Goal: Task Accomplishment & Management: Manage account settings

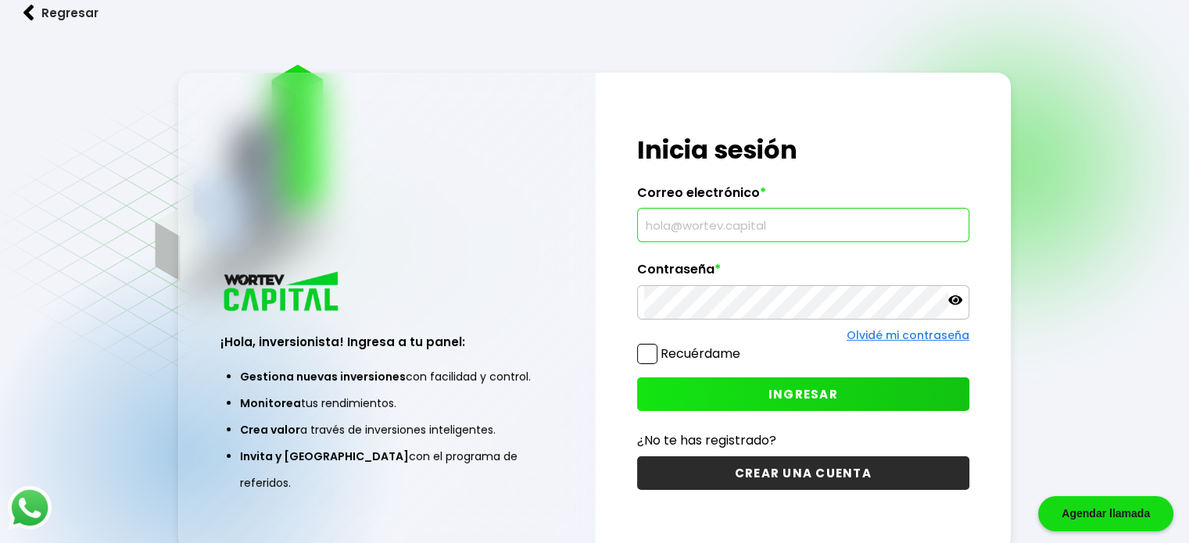
click at [752, 242] on input "text" at bounding box center [803, 225] width 318 height 33
click at [746, 227] on input "text" at bounding box center [803, 225] width 318 height 33
type input "[EMAIL_ADDRESS][DOMAIN_NAME]"
click at [783, 398] on span "INGRESAR" at bounding box center [803, 394] width 70 height 16
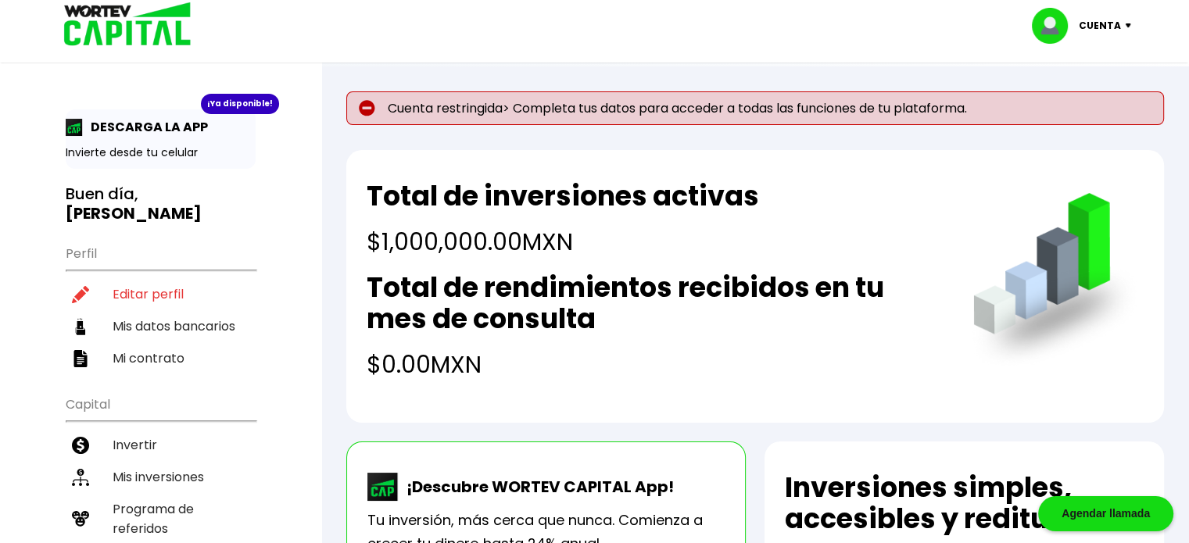
click at [471, 103] on p "Cuenta restringida> Completa tus datos para acceder a todas las funciones de tu…" at bounding box center [755, 108] width 818 height 34
click at [560, 112] on p "Cuenta restringida> Completa tus datos para acceder a todas las funciones de tu…" at bounding box center [755, 108] width 818 height 34
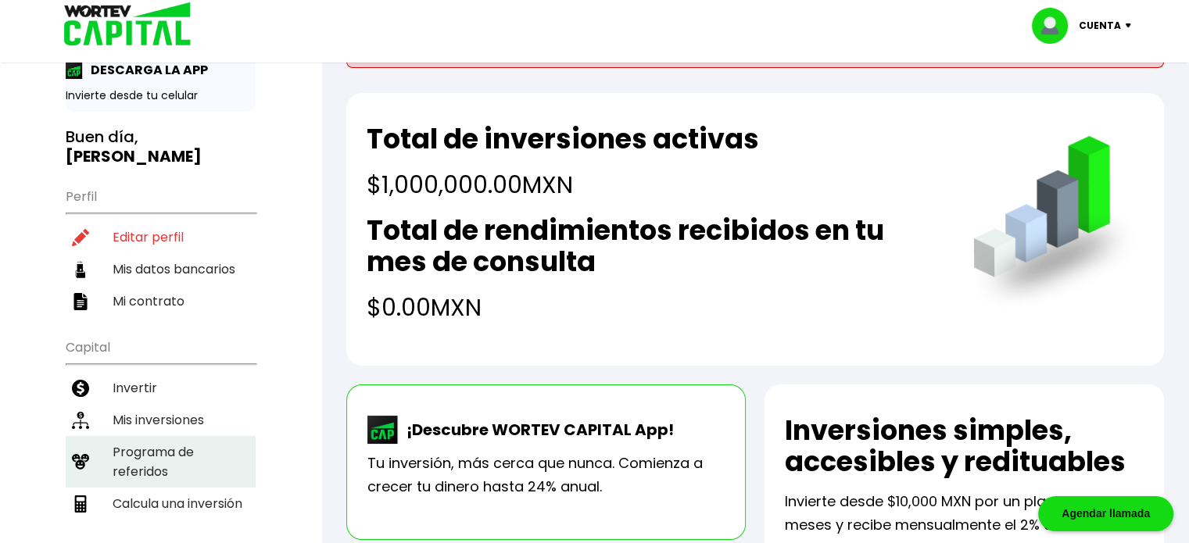
scroll to position [156, 0]
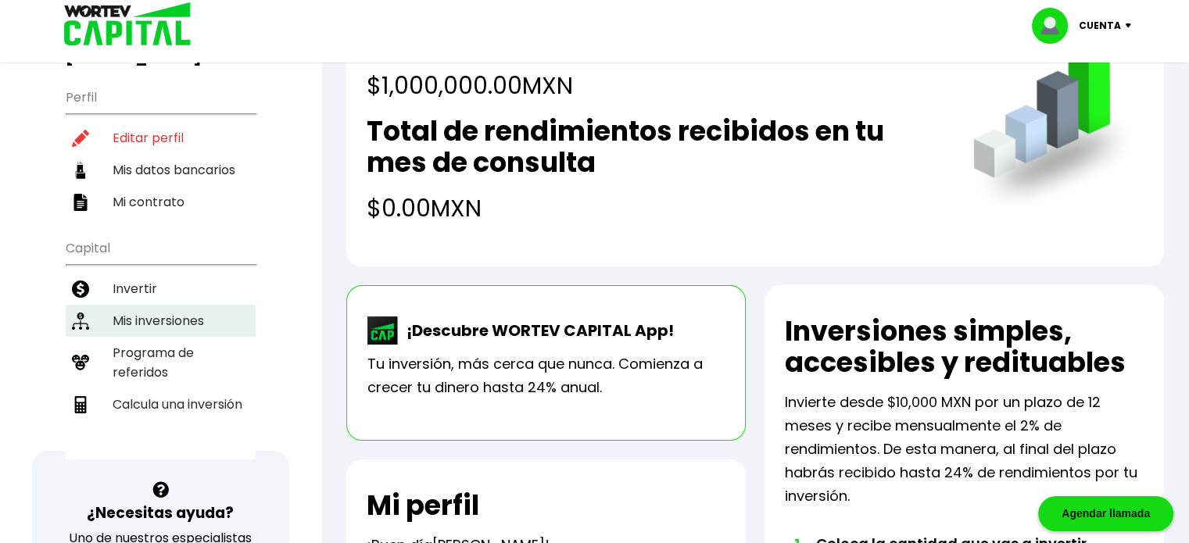
click at [200, 318] on li "Mis inversiones" at bounding box center [161, 321] width 190 height 32
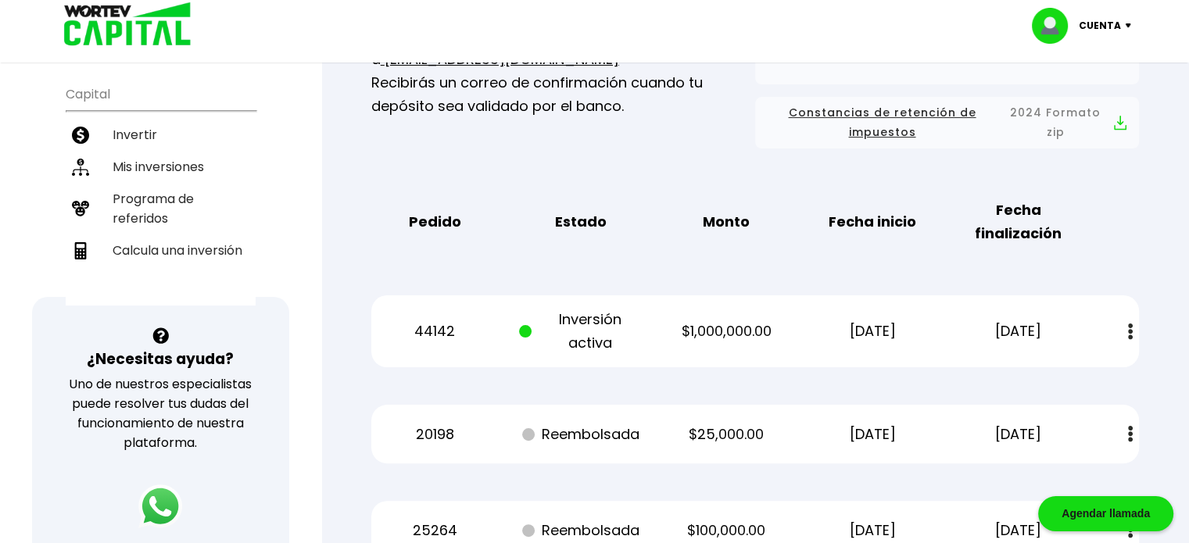
scroll to position [313, 0]
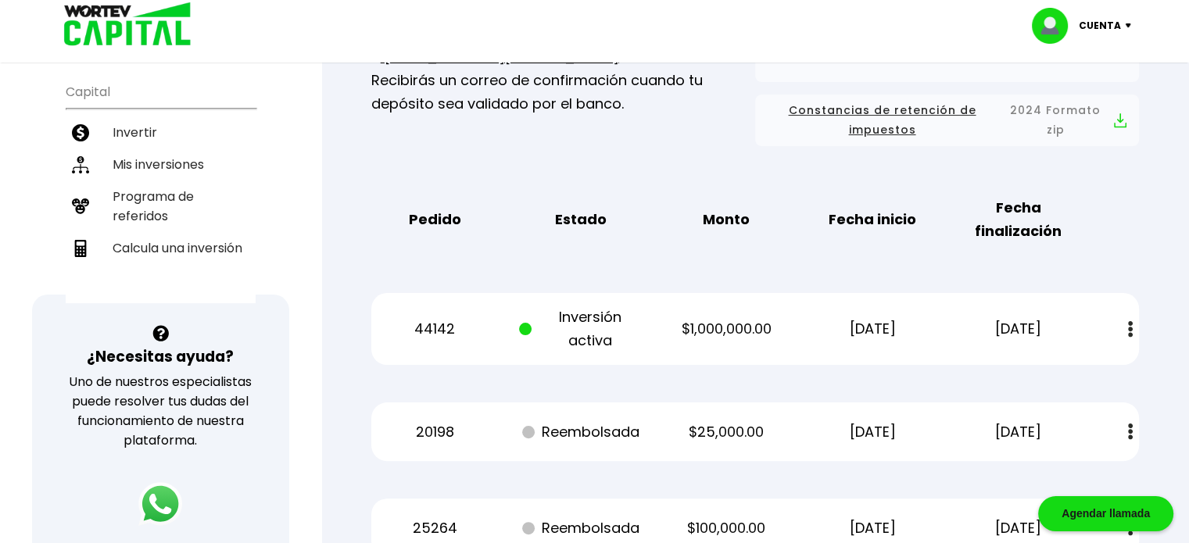
click at [617, 324] on p "Inversión activa" at bounding box center [580, 329] width 123 height 47
click at [1125, 330] on button at bounding box center [1130, 330] width 22 height 34
click at [1143, 258] on div "Mis inversiones Como inversionista activo de WORTEV CAPITAL, apoyas el crecimie…" at bounding box center [755, 352] width 818 height 1038
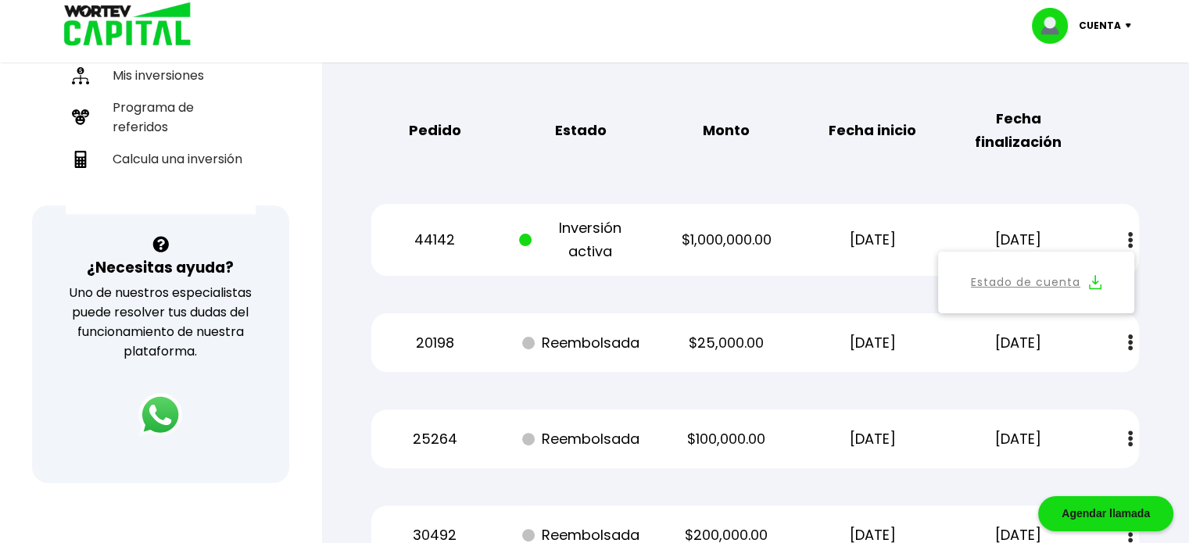
scroll to position [234, 0]
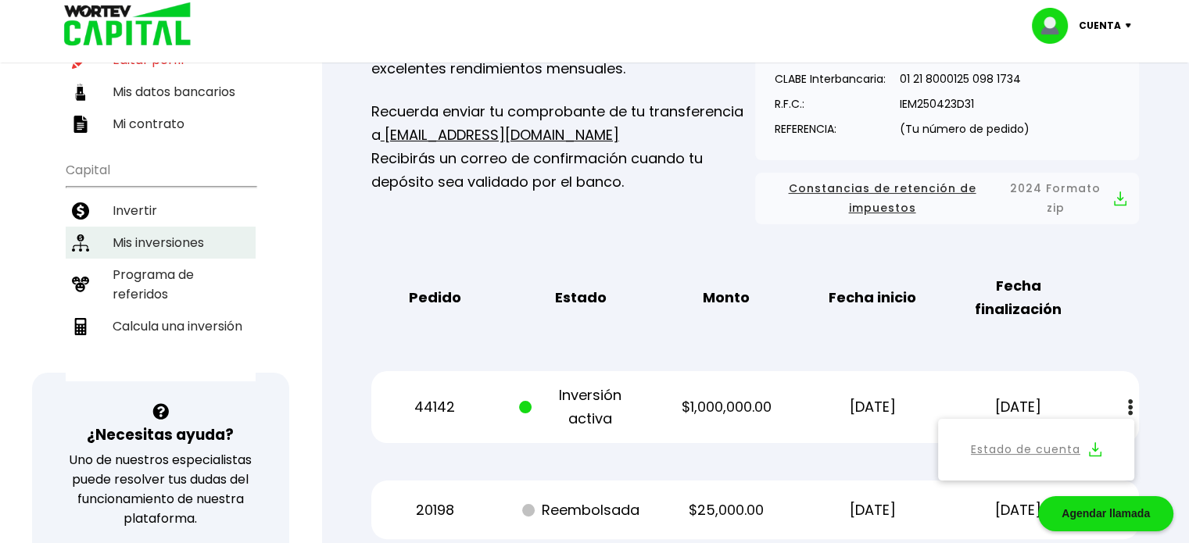
click at [149, 245] on li "Mis inversiones" at bounding box center [161, 243] width 190 height 32
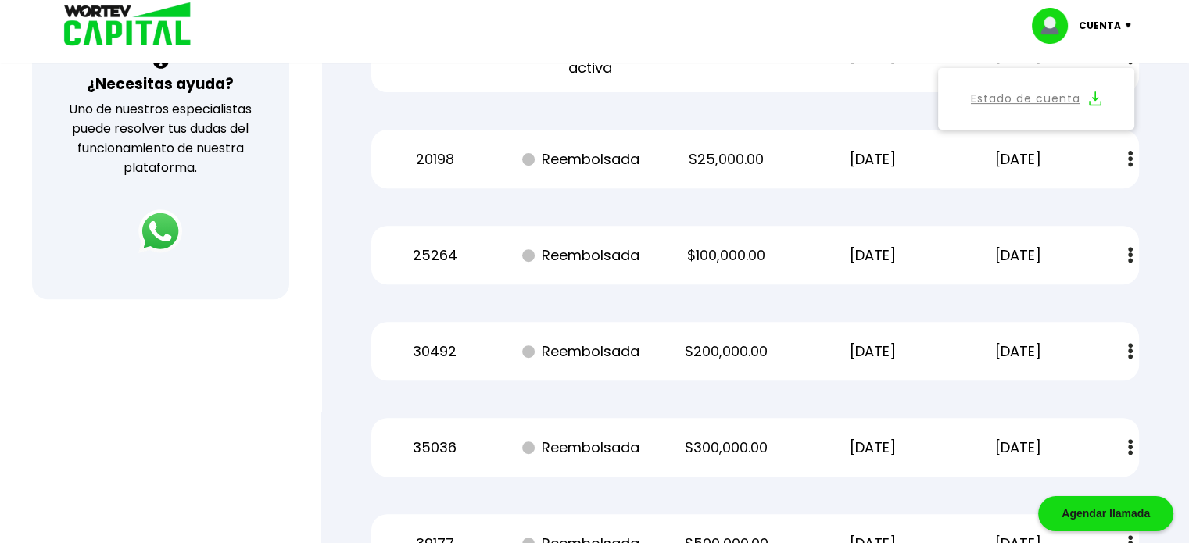
scroll to position [394, 0]
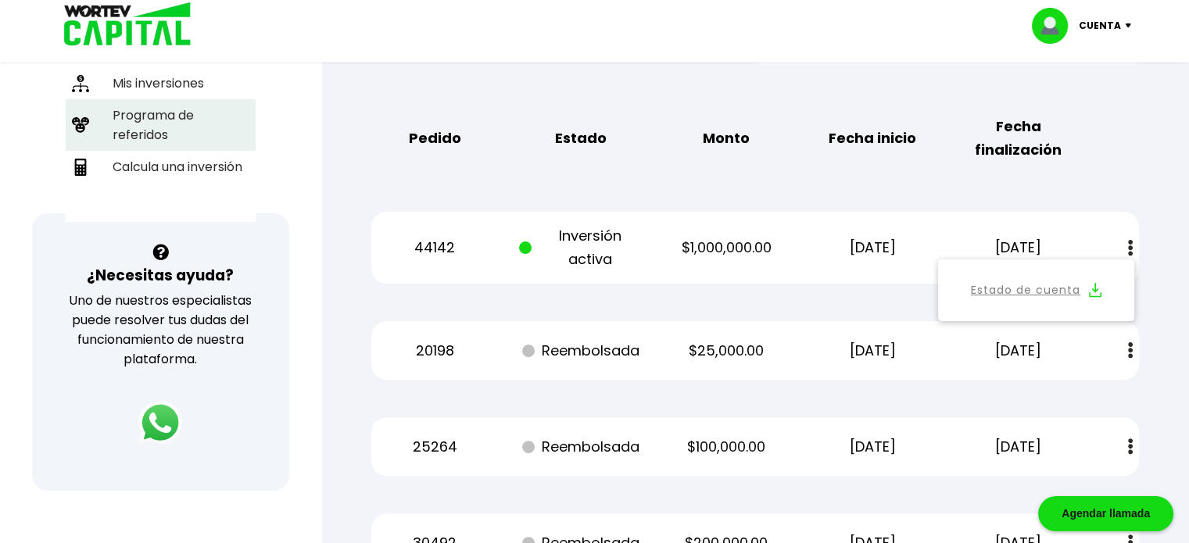
click at [181, 140] on li "Programa de referidos" at bounding box center [161, 125] width 190 height 52
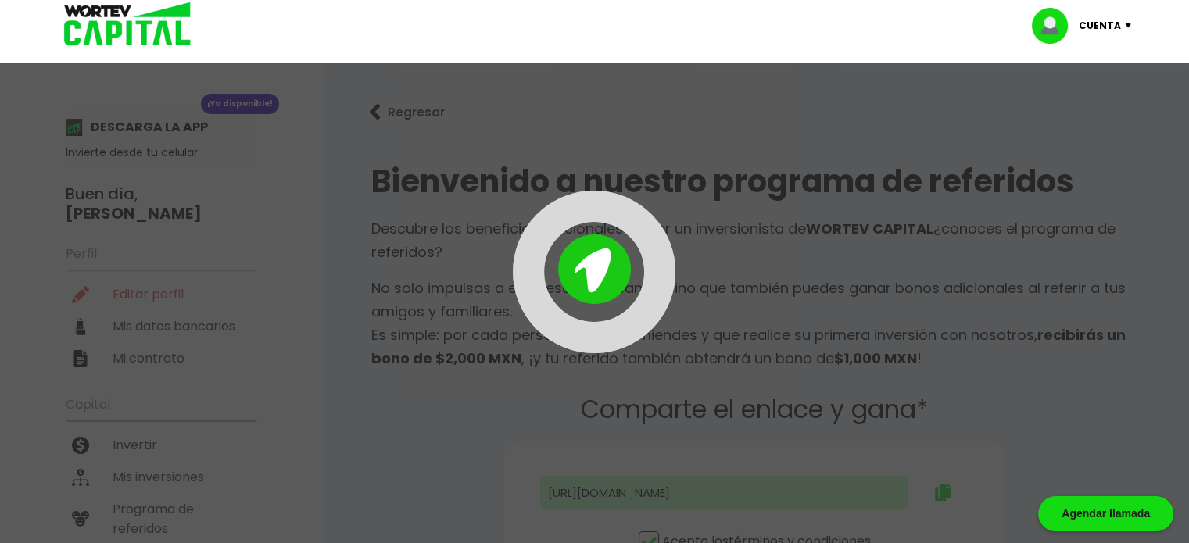
type input "[URL][DOMAIN_NAME]"
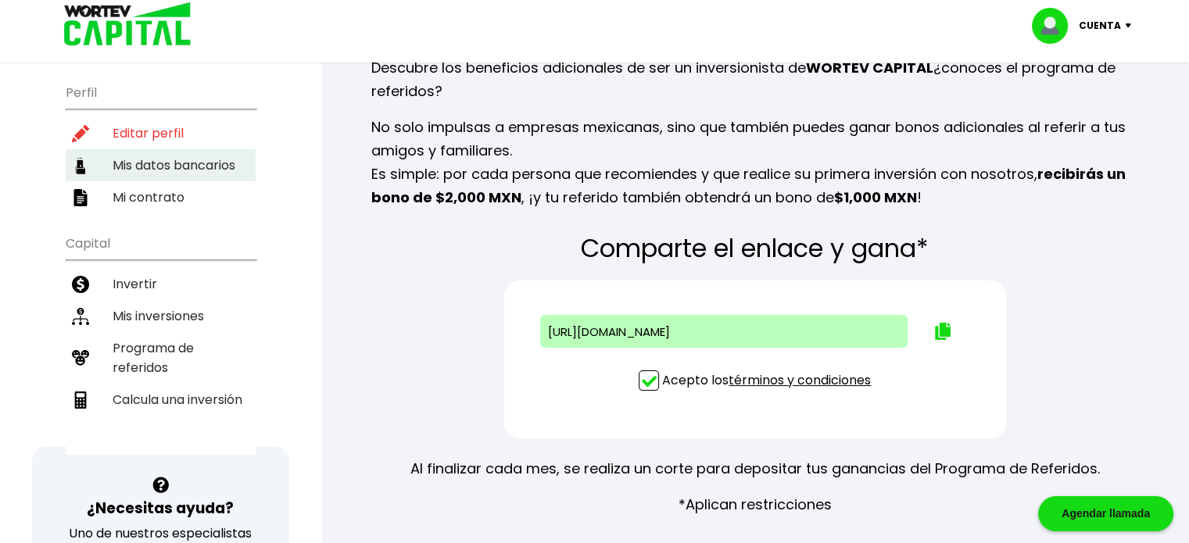
scroll to position [391, 0]
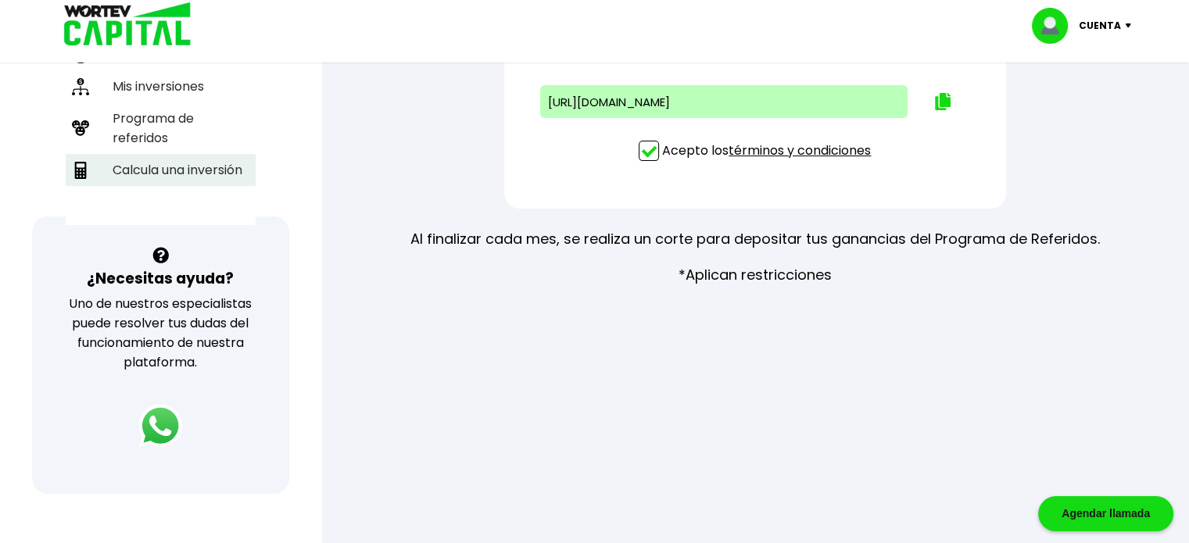
click at [156, 168] on li "Calcula una inversión" at bounding box center [161, 170] width 190 height 32
select select "1"
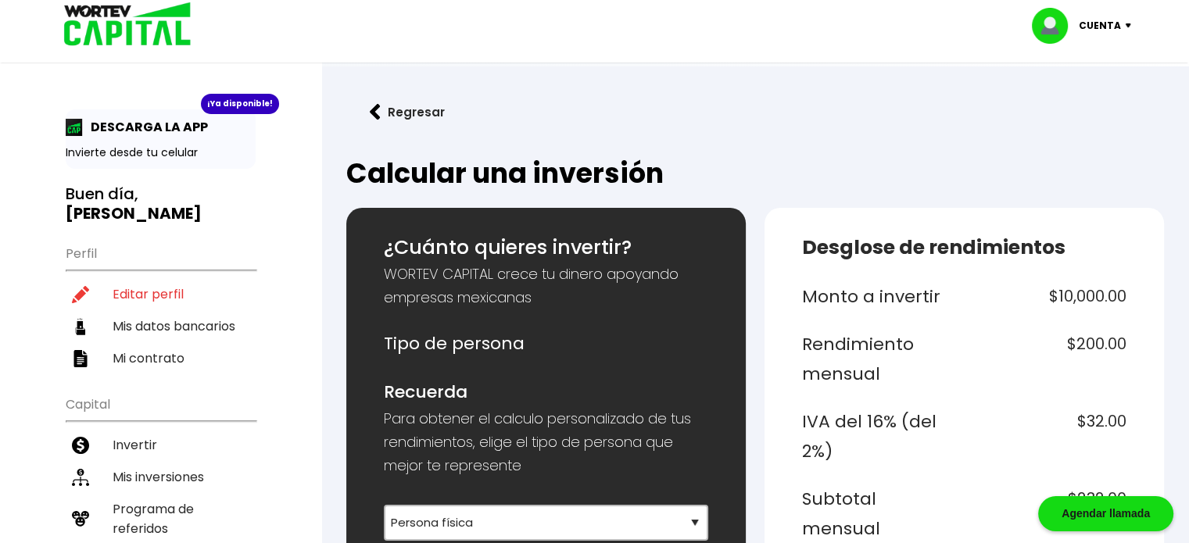
scroll to position [313, 0]
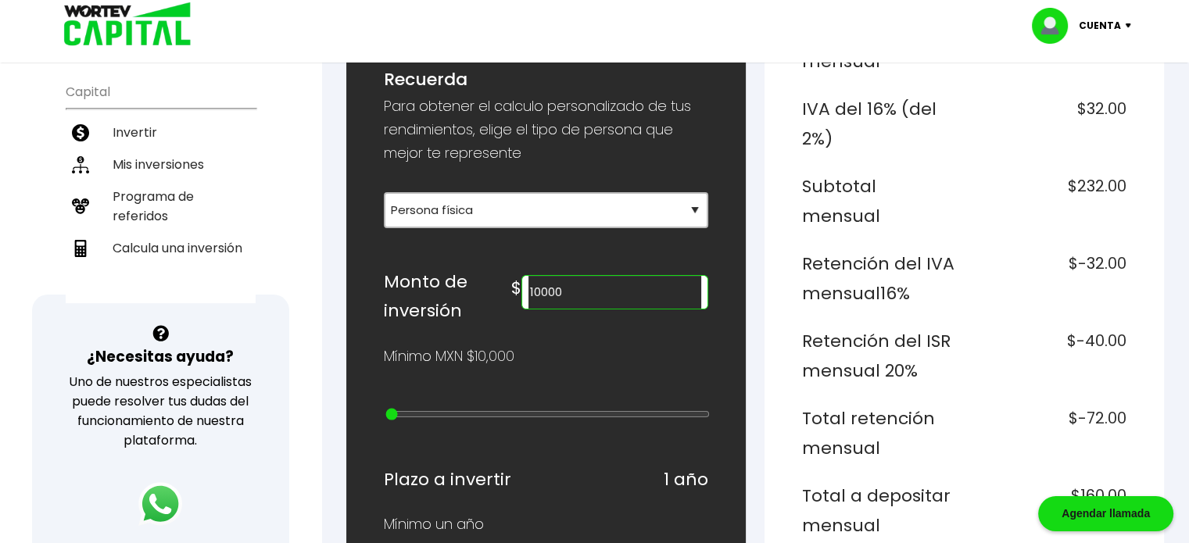
click at [607, 293] on input "10000" at bounding box center [614, 292] width 173 height 33
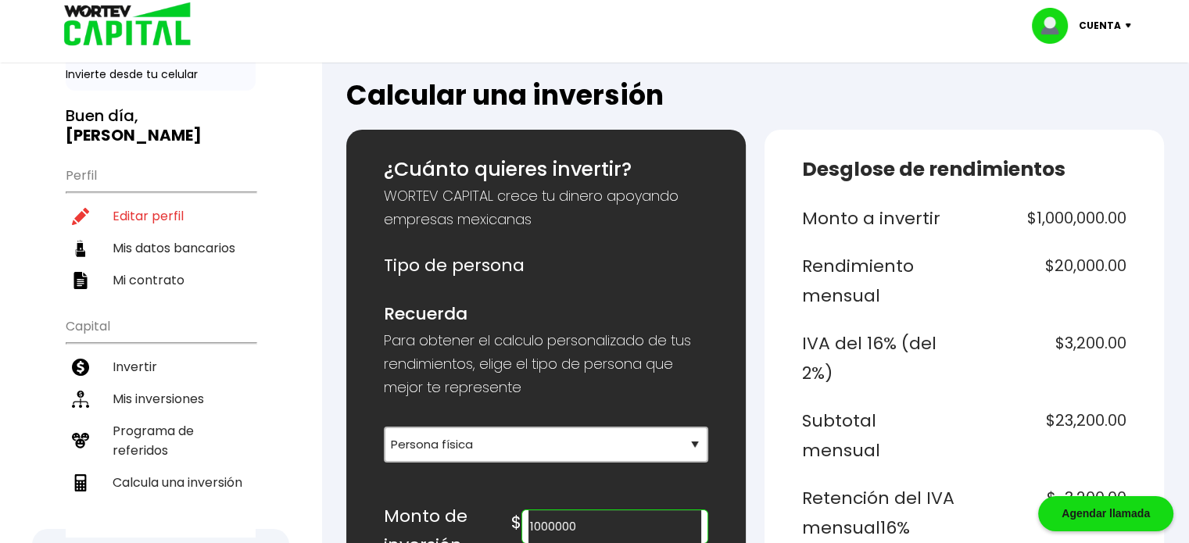
scroll to position [0, 0]
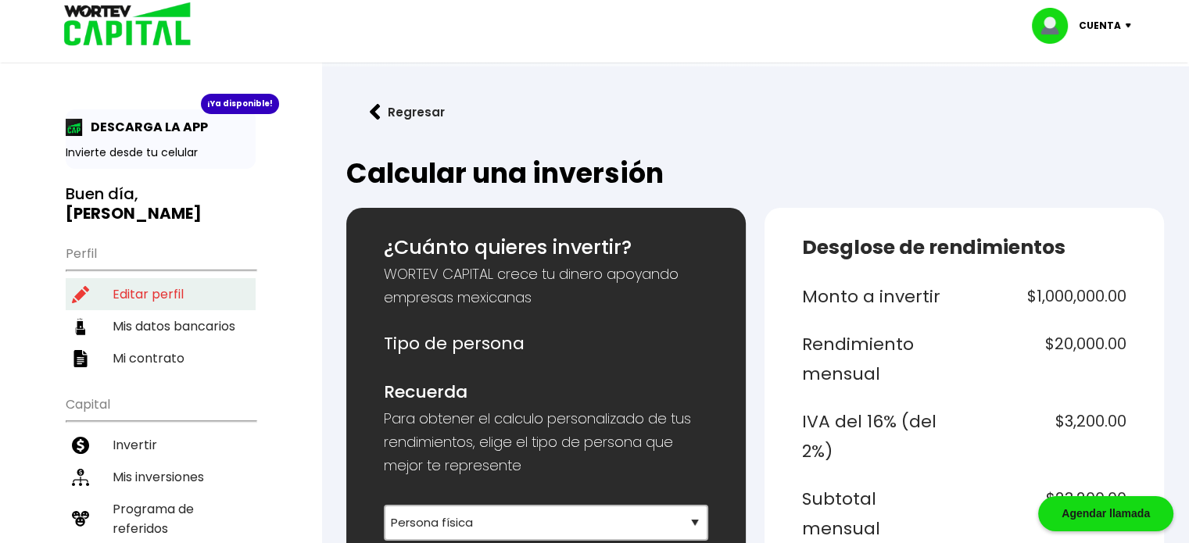
type input "1000000"
click at [158, 281] on li "Editar perfil" at bounding box center [161, 294] width 190 height 32
select select "Hombre"
select select "MX"
select select "BBVA Bancomer"
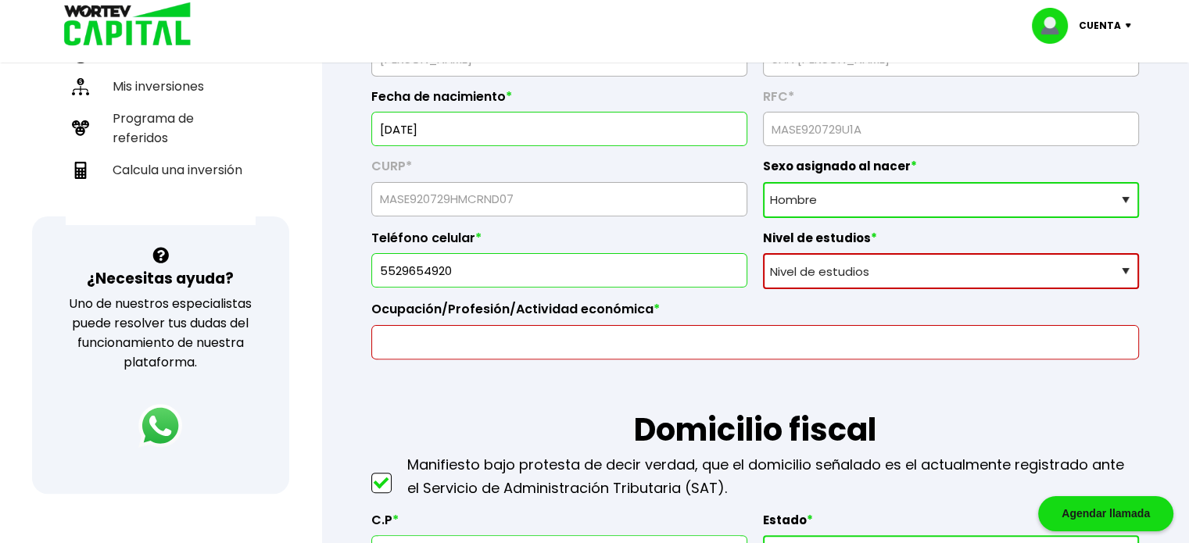
scroll to position [313, 0]
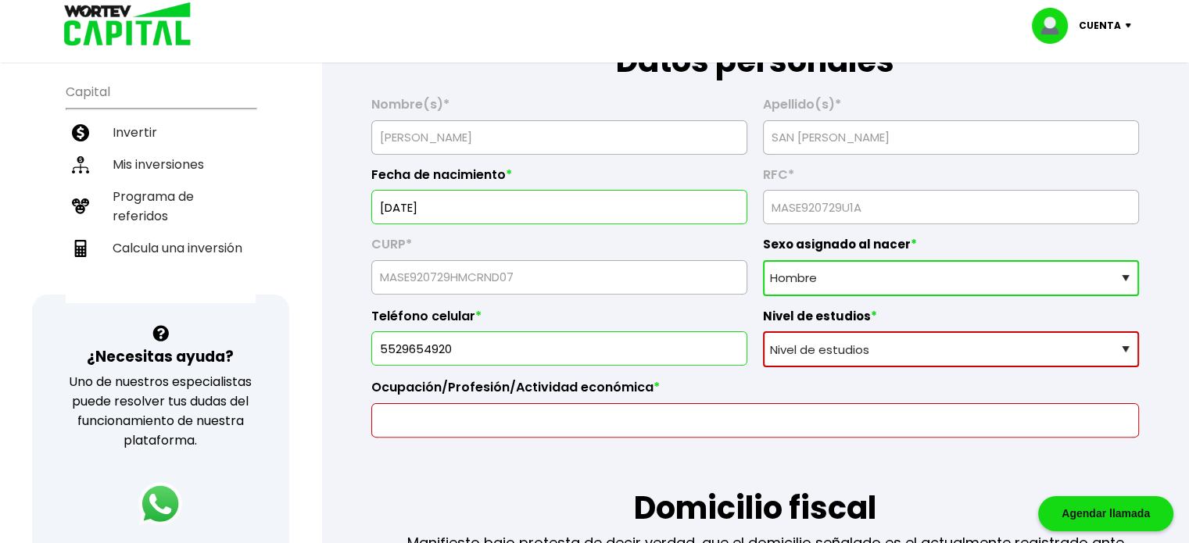
click at [807, 353] on select "Nivel de estudios Primaria Secundaria Bachillerato Licenciatura Posgrado" at bounding box center [951, 349] width 376 height 36
select select "Licenciatura"
click at [763, 331] on select "Nivel de estudios Primaria Secundaria Bachillerato Licenciatura Posgrado" at bounding box center [951, 349] width 376 height 36
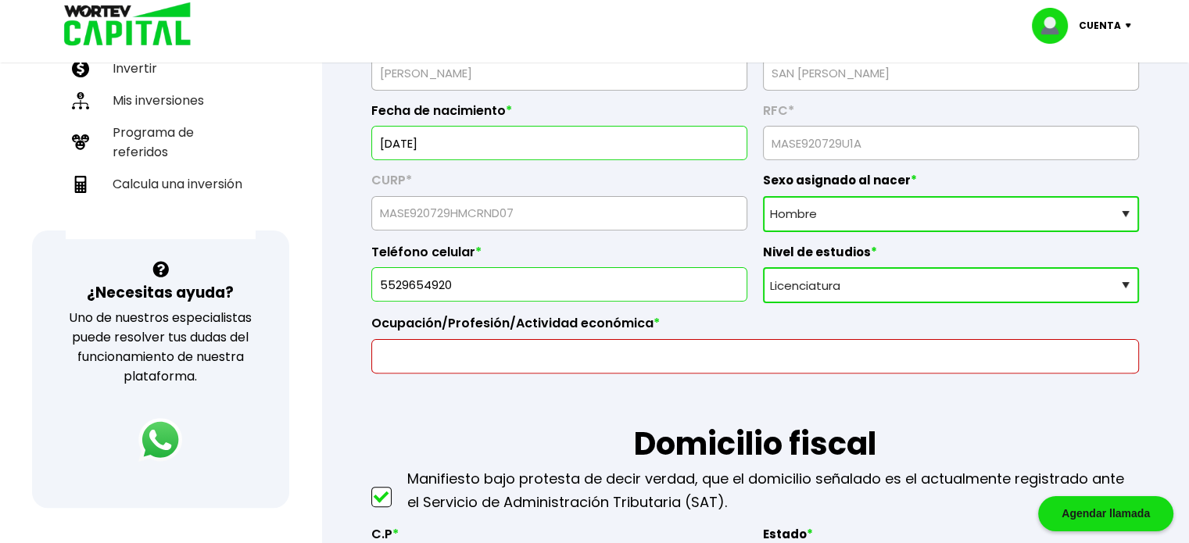
scroll to position [547, 0]
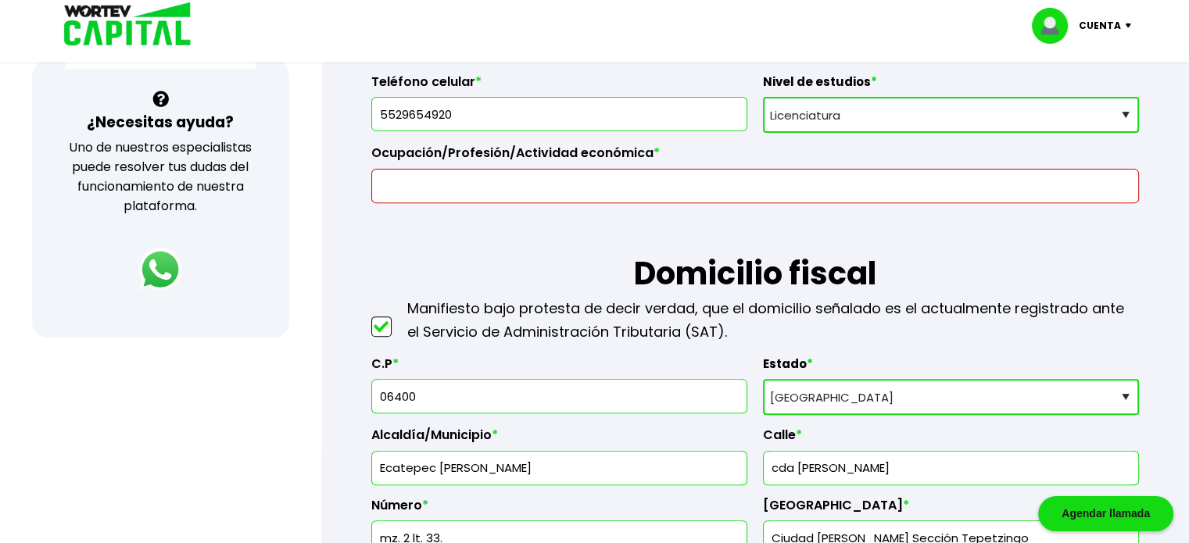
click at [525, 192] on input "text" at bounding box center [754, 186] width 753 height 33
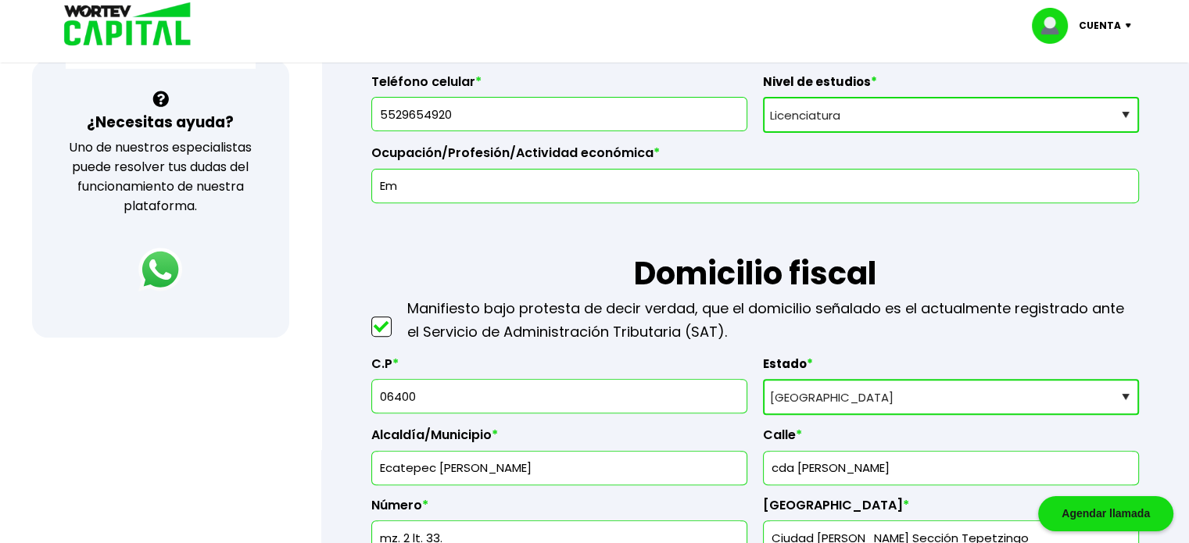
type input "E"
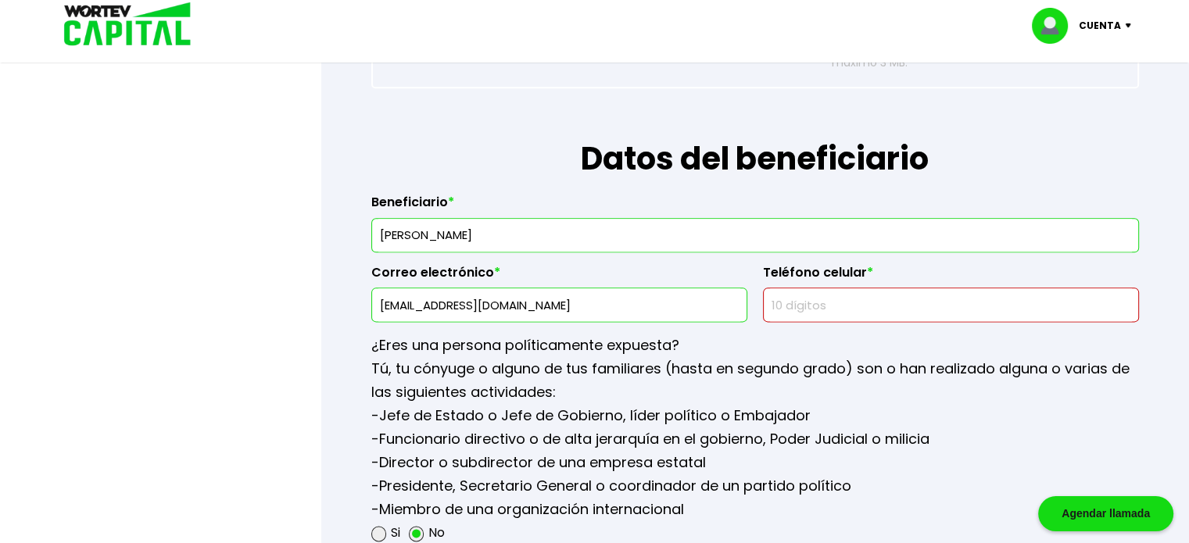
scroll to position [1954, 0]
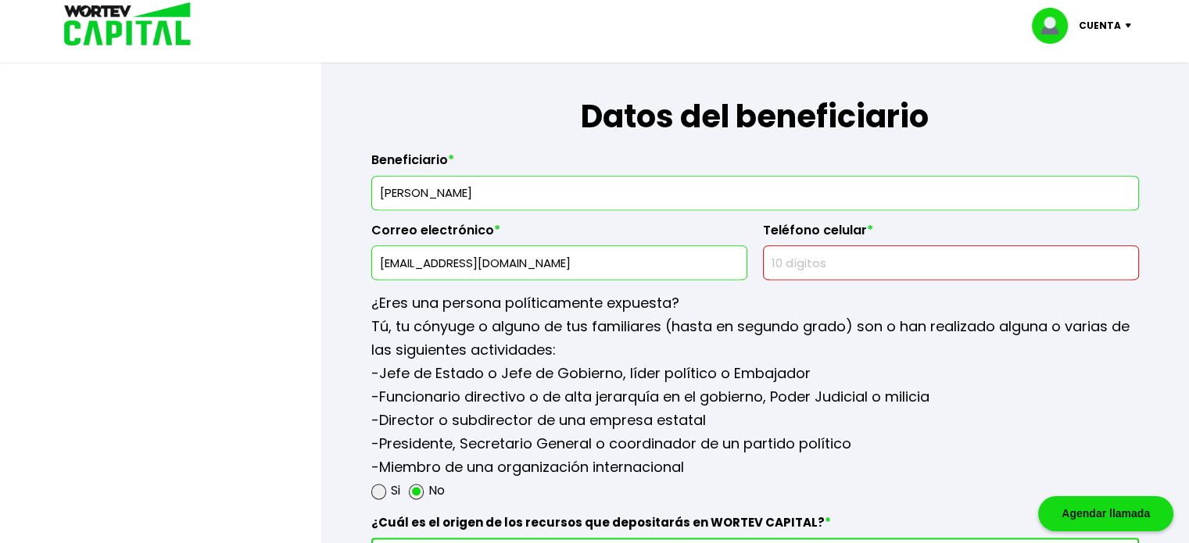
type input "Empleado con actividad"
click at [613, 187] on input "[PERSON_NAME]" at bounding box center [754, 193] width 753 height 33
drag, startPoint x: 607, startPoint y: 186, endPoint x: 360, endPoint y: 185, distance: 247.0
type input "Z"
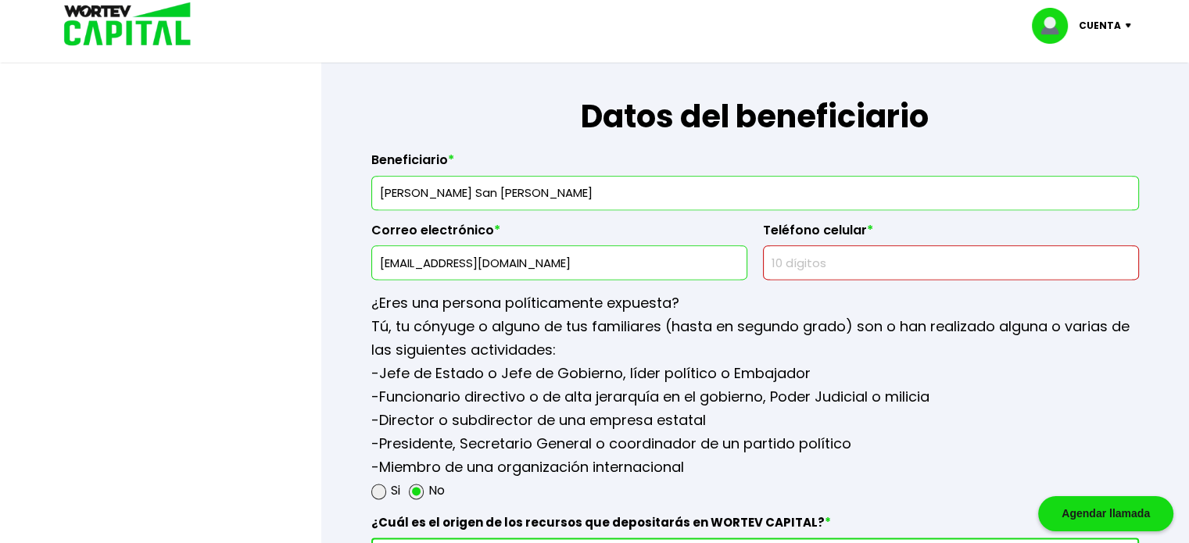
type input "[PERSON_NAME] San [PERSON_NAME]"
click at [645, 256] on input "[EMAIL_ADDRESS][DOMAIN_NAME]" at bounding box center [559, 262] width 362 height 33
drag, startPoint x: 525, startPoint y: 255, endPoint x: 365, endPoint y: 263, distance: 160.4
type input "[EMAIL_ADDRESS][DOMAIN_NAME]"
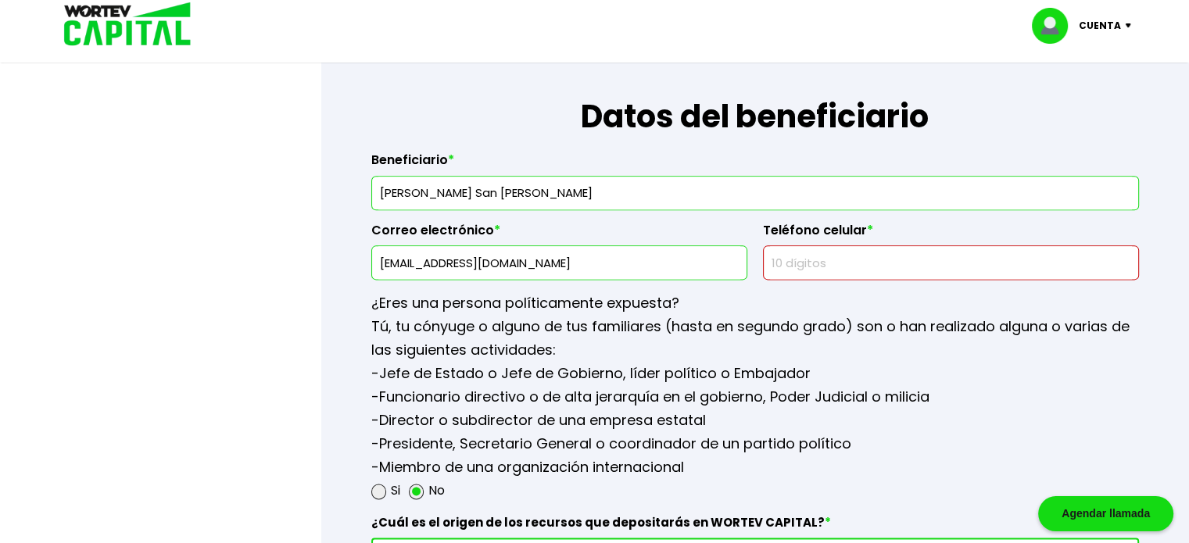
click at [870, 252] on input "text" at bounding box center [951, 262] width 362 height 33
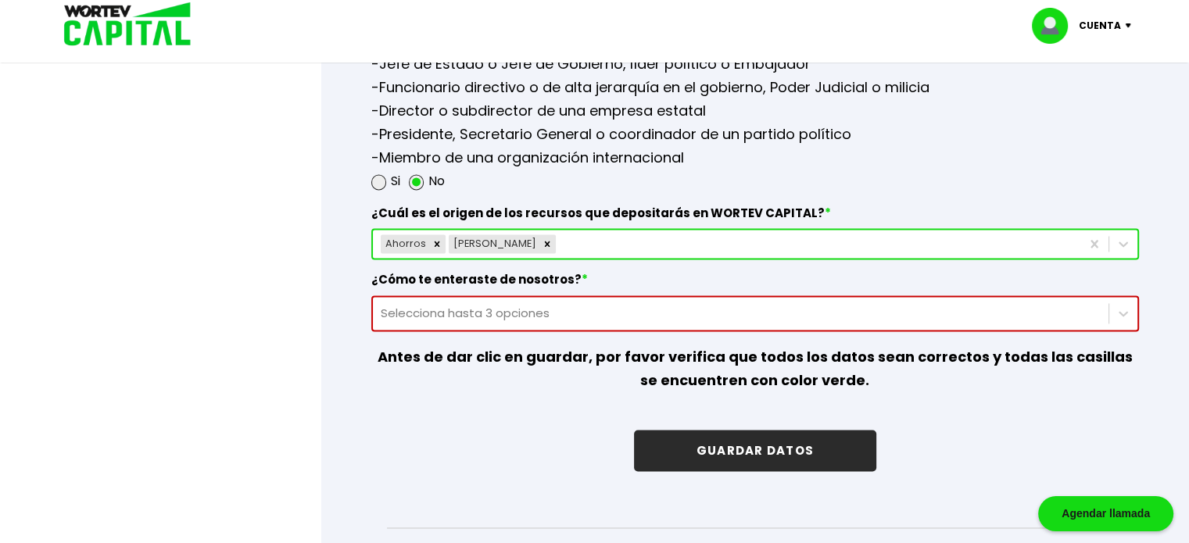
scroll to position [2267, 0]
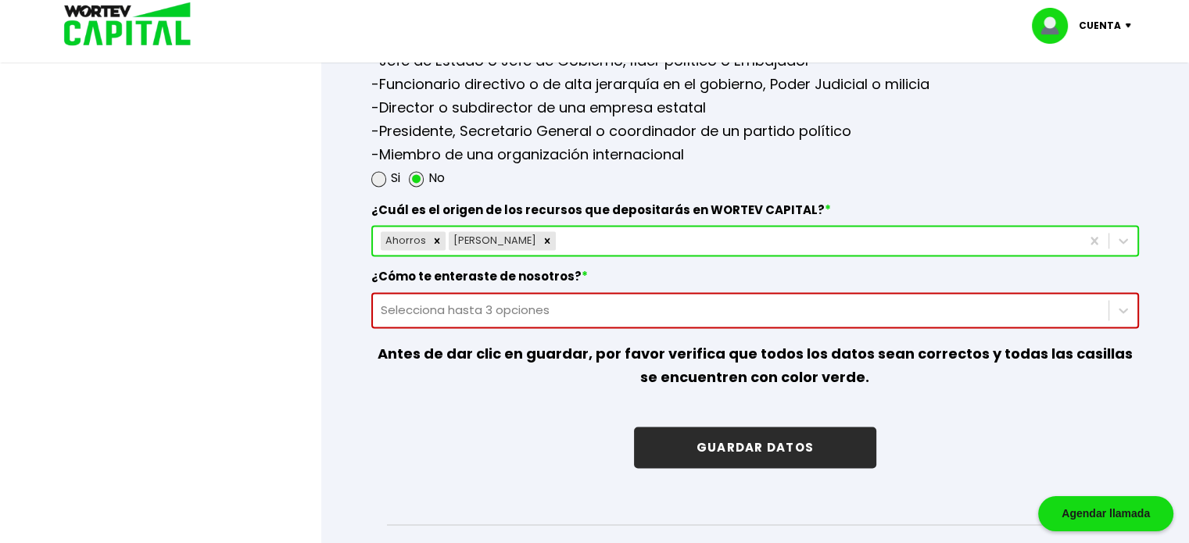
type input "5530795780"
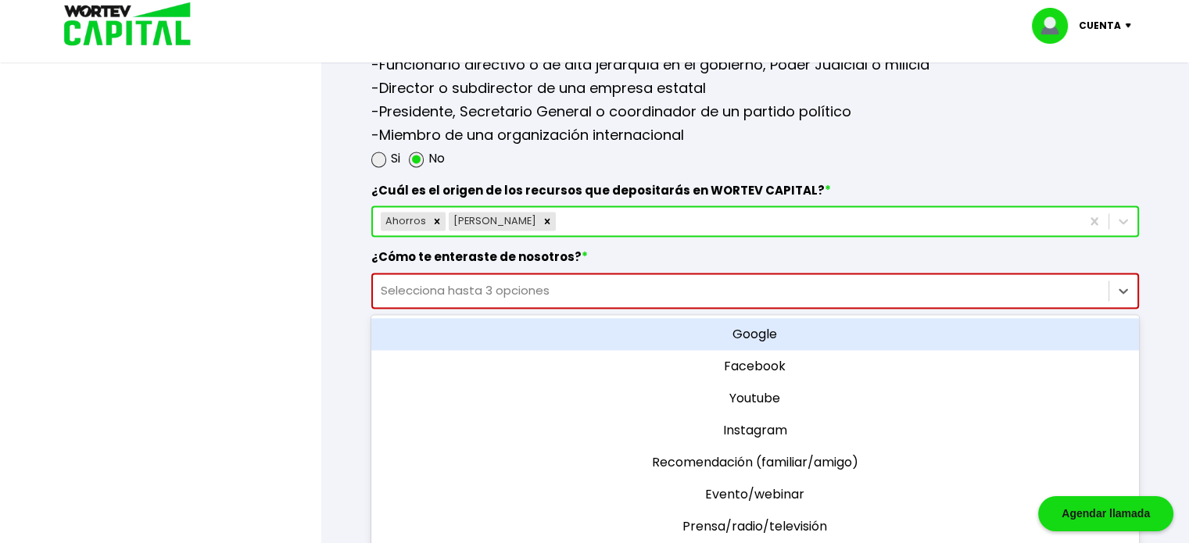
click at [494, 309] on div "option Google focused, 1 of 11. 11 results available. Use Up and Down to choose…" at bounding box center [755, 291] width 768 height 36
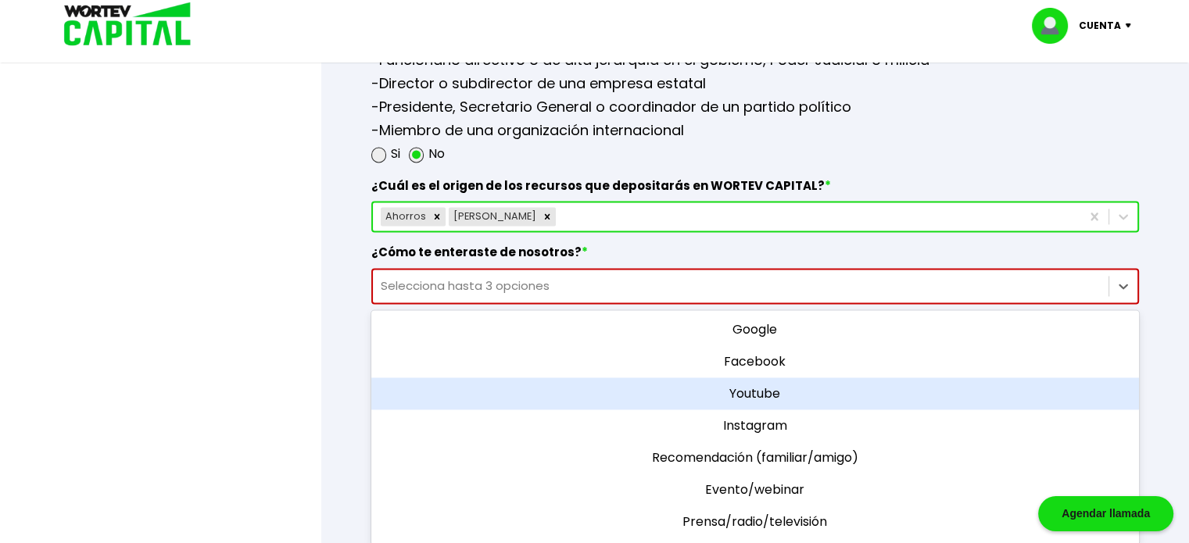
scroll to position [78, 0]
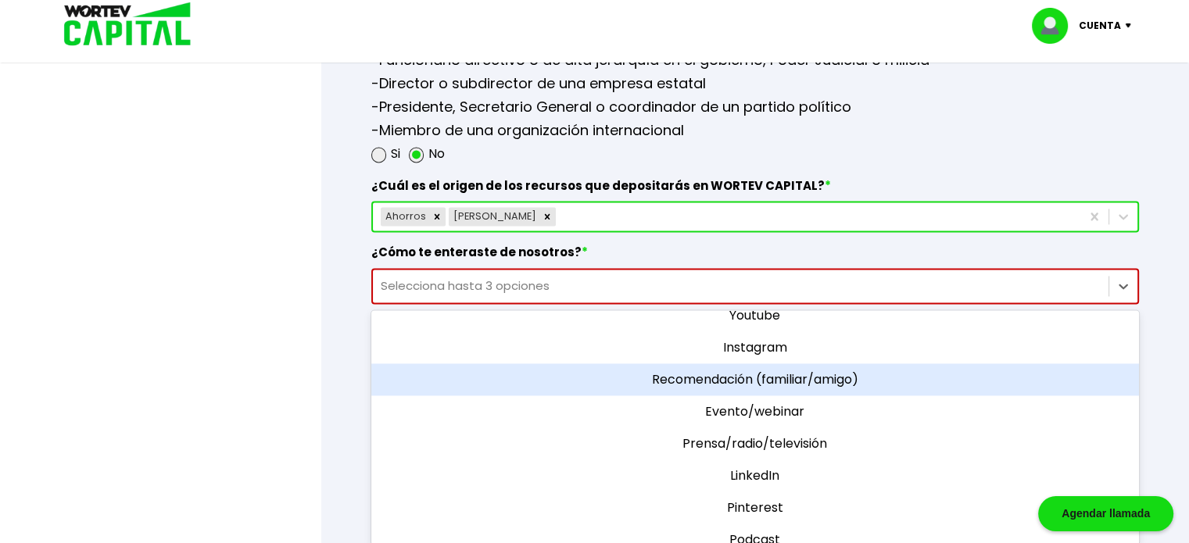
click at [653, 372] on div "Recomendación (familiar/amigo)" at bounding box center [755, 379] width 768 height 32
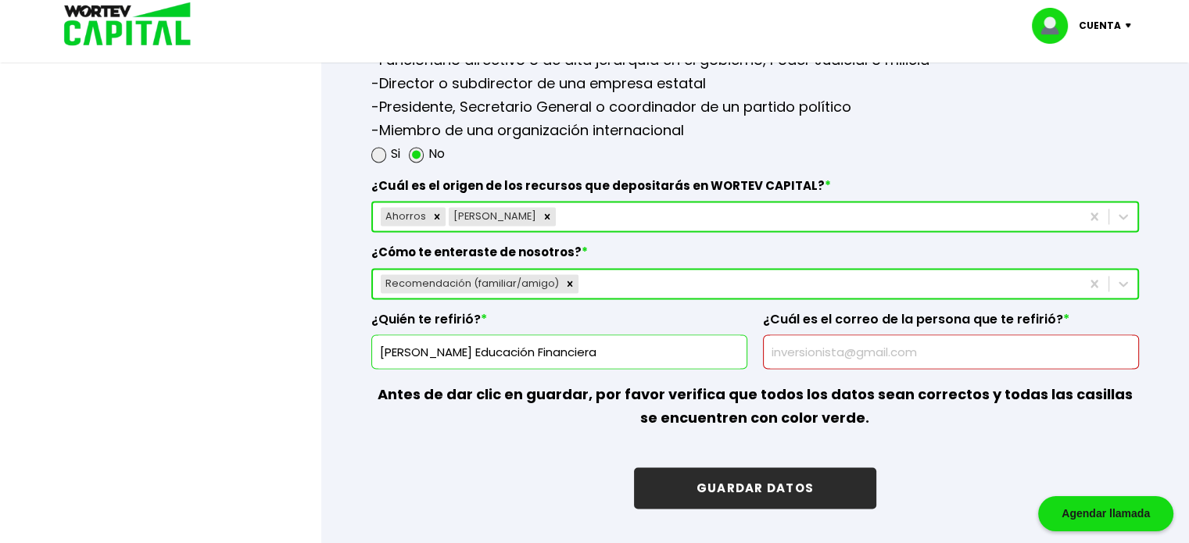
click at [647, 350] on input "[PERSON_NAME] Educación Financiera" at bounding box center [559, 351] width 362 height 33
click at [674, 283] on div "Recomendación (familiar/amigo)" at bounding box center [726, 283] width 707 height 25
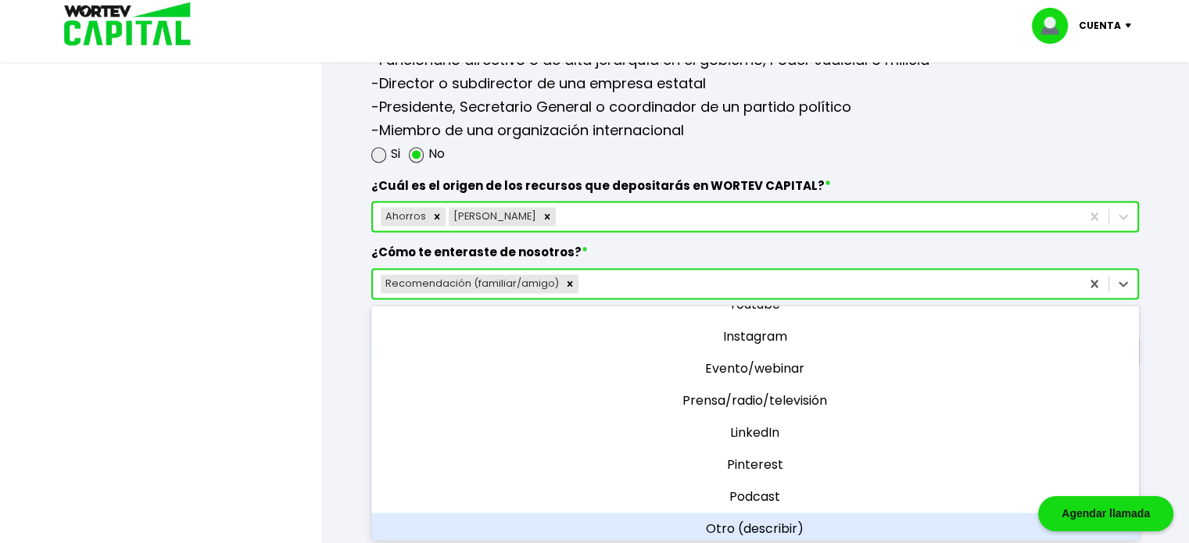
scroll to position [0, 0]
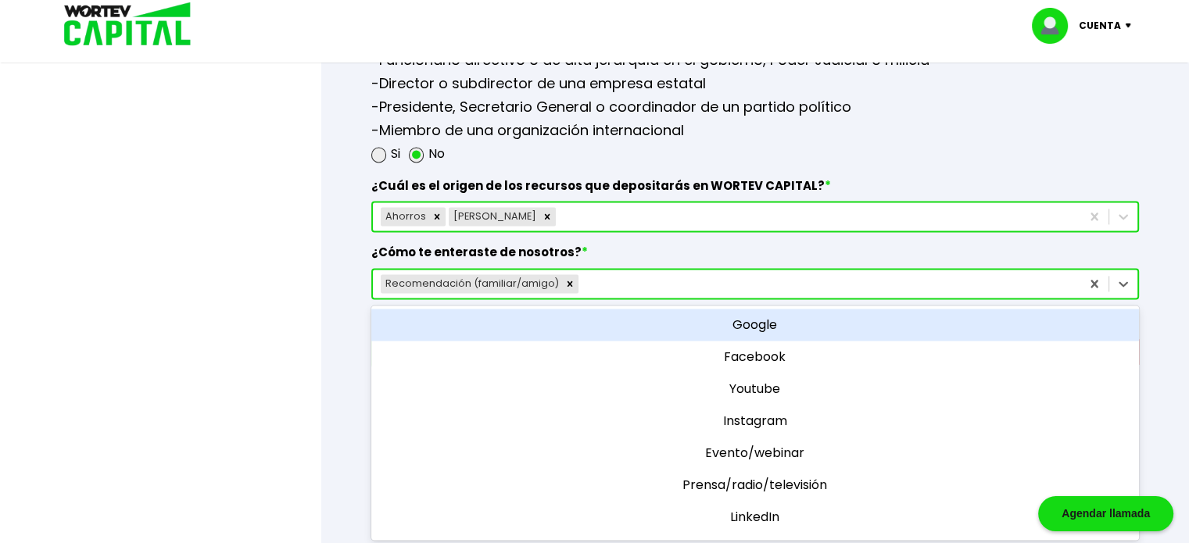
click at [760, 312] on div "Google" at bounding box center [755, 325] width 768 height 32
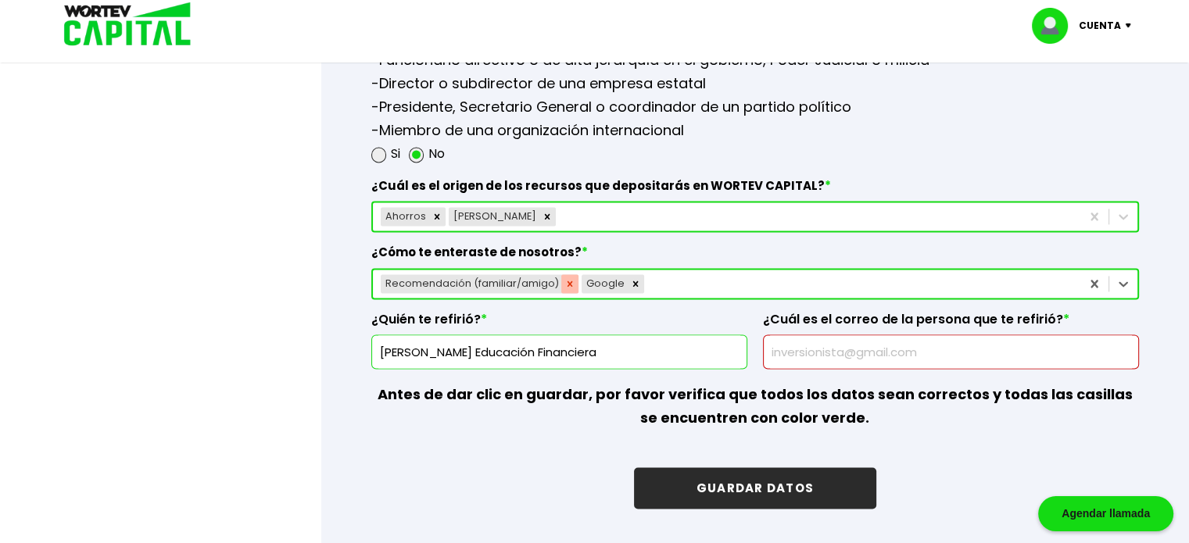
click at [567, 278] on icon "Remove Recomendación (familiar/amigo)" at bounding box center [569, 283] width 11 height 11
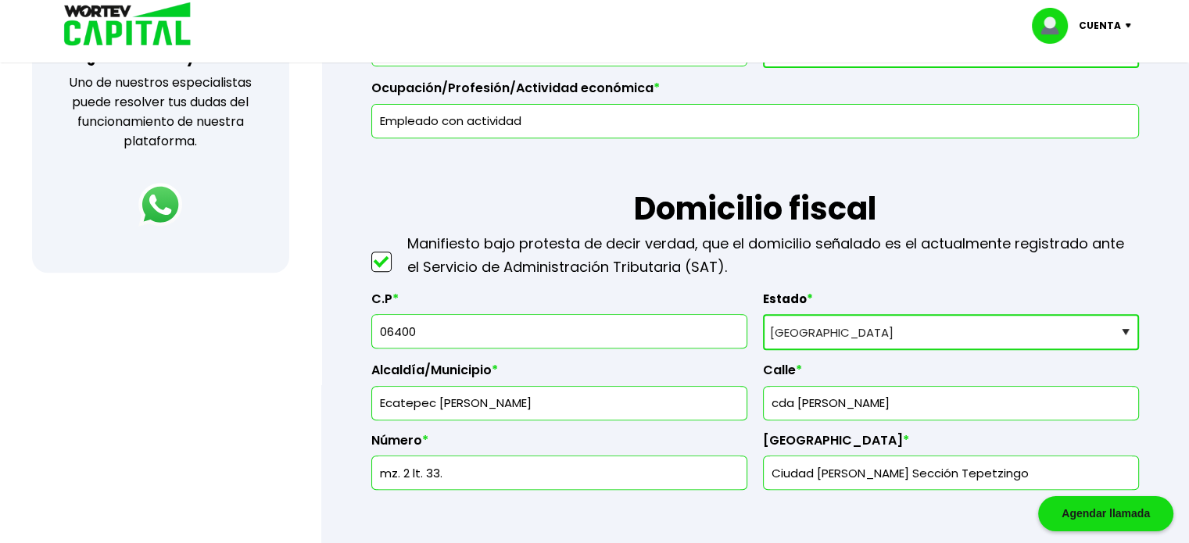
scroll to position [649, 0]
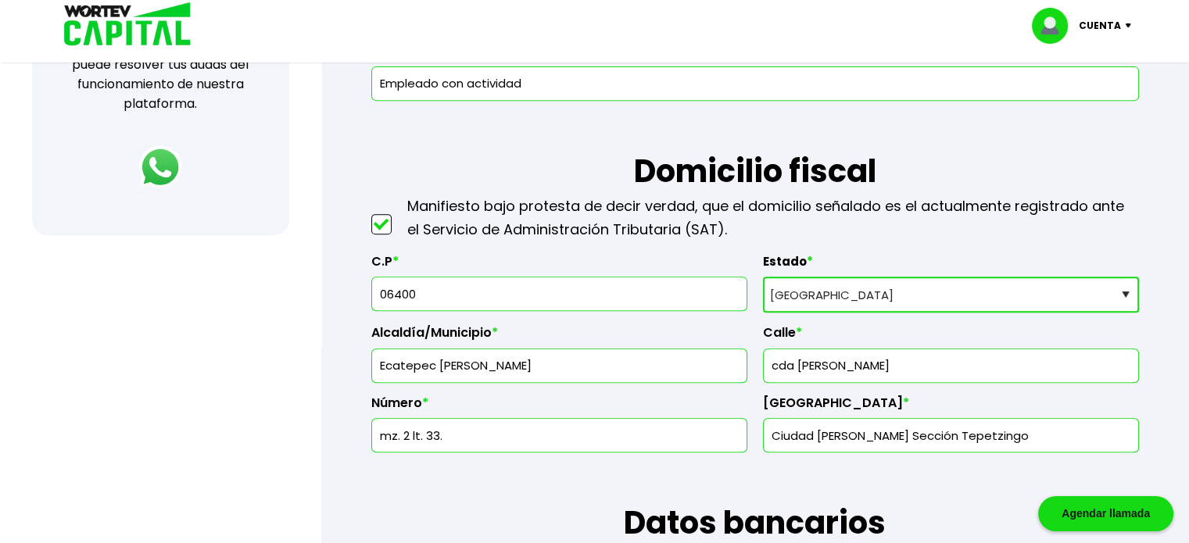
click at [458, 300] on input "06400" at bounding box center [559, 293] width 362 height 33
drag, startPoint x: 441, startPoint y: 293, endPoint x: 359, endPoint y: 297, distance: 82.2
type input "02970"
select select "DF"
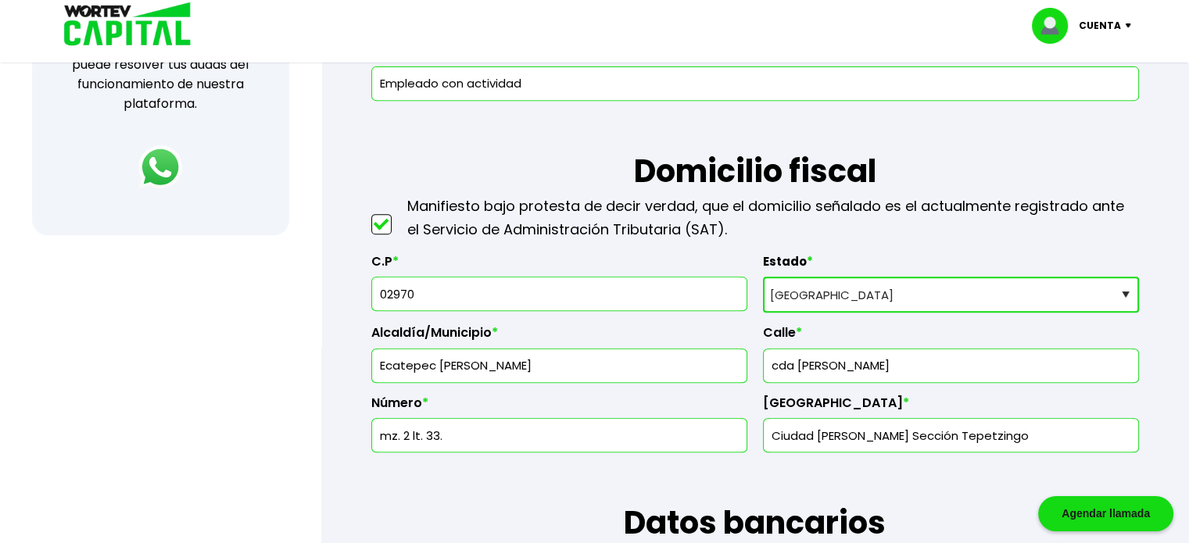
type input "Azcapotzalco"
type input "Ampliación Del Gas"
click at [763, 356] on div at bounding box center [951, 366] width 376 height 34
click at [785, 363] on input "text" at bounding box center [951, 365] width 362 height 33
type input "Av. Rio Consulado"
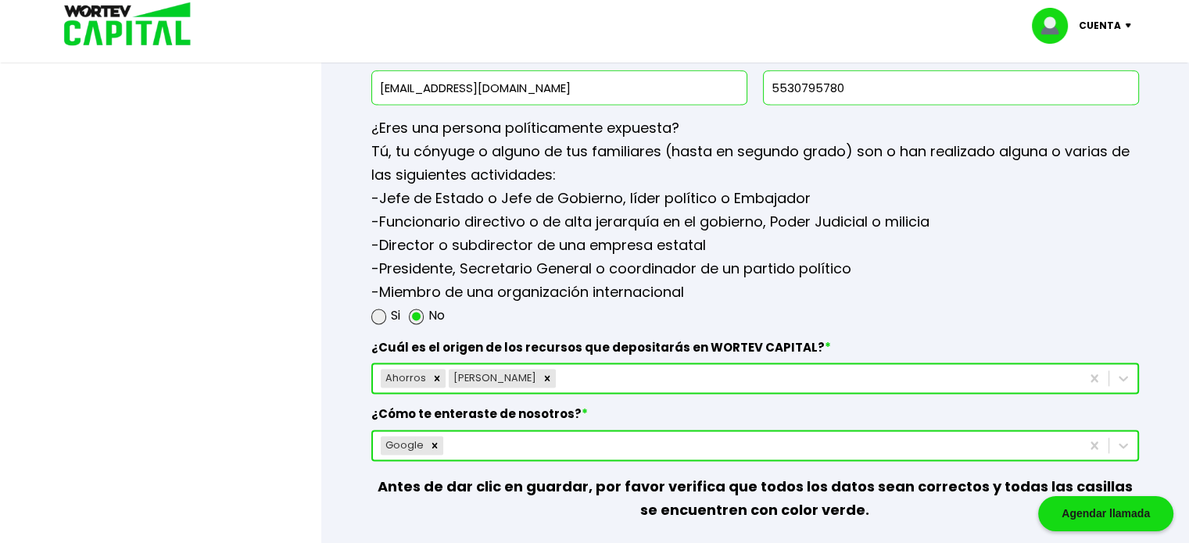
scroll to position [2369, 0]
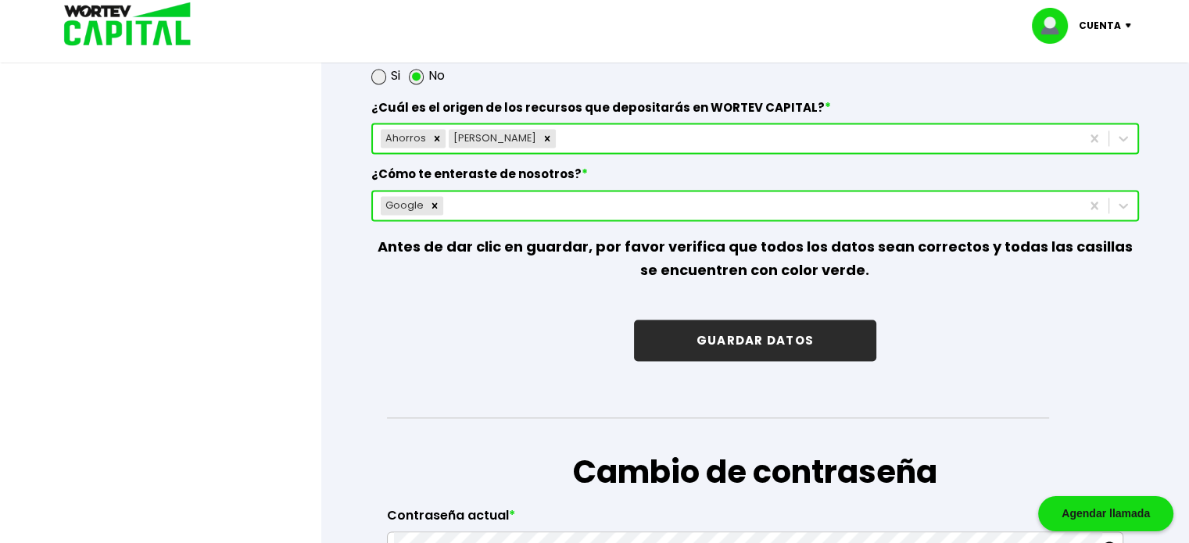
type input "800"
click at [707, 334] on button "GUARDAR DATOS" at bounding box center [755, 340] width 242 height 41
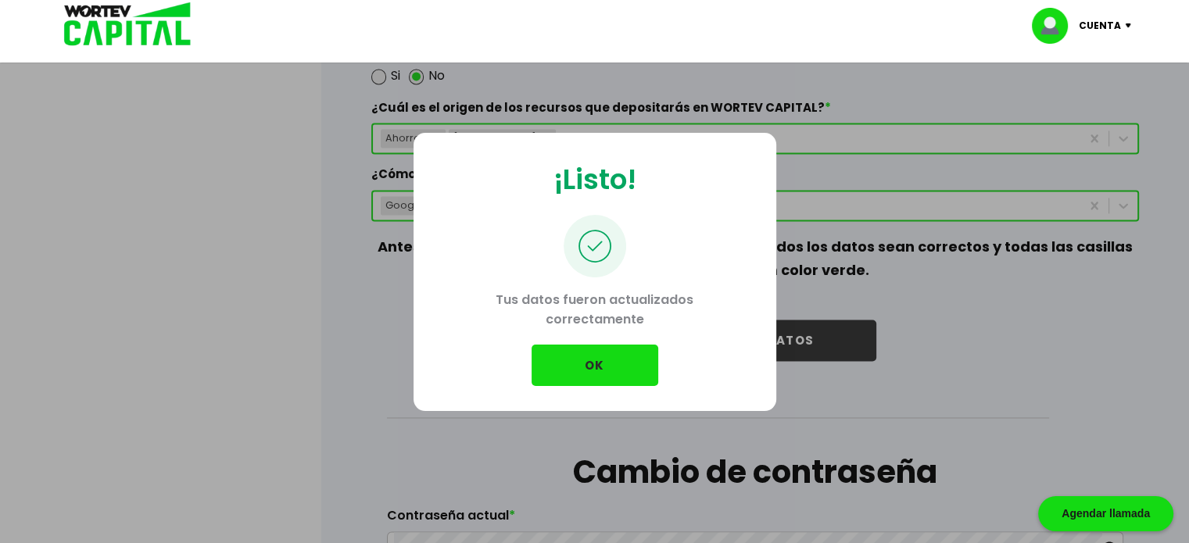
click at [591, 363] on button "OK" at bounding box center [594, 365] width 127 height 41
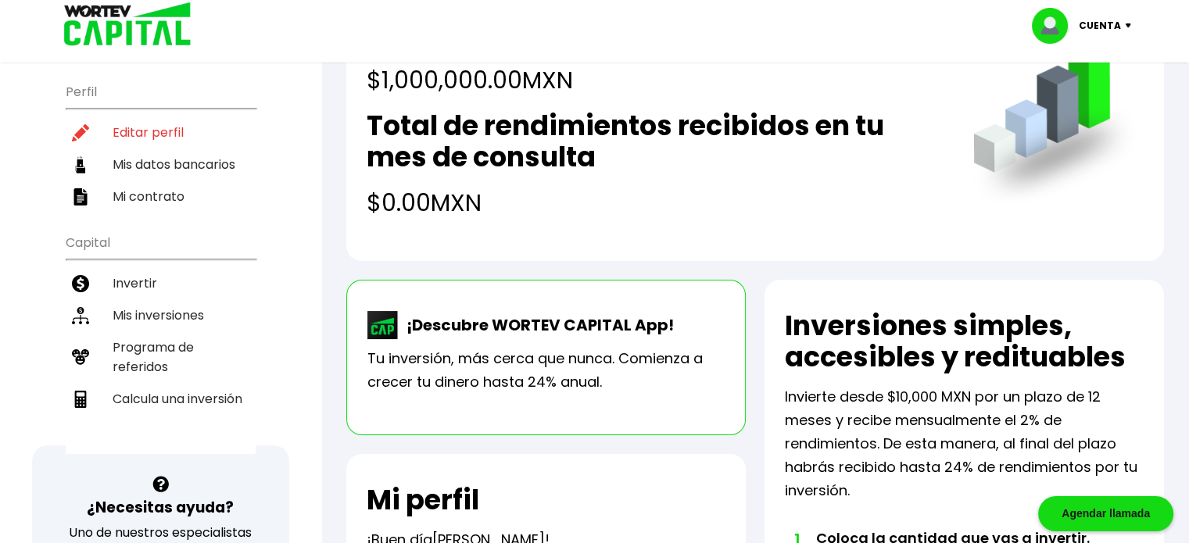
scroll to position [157, 0]
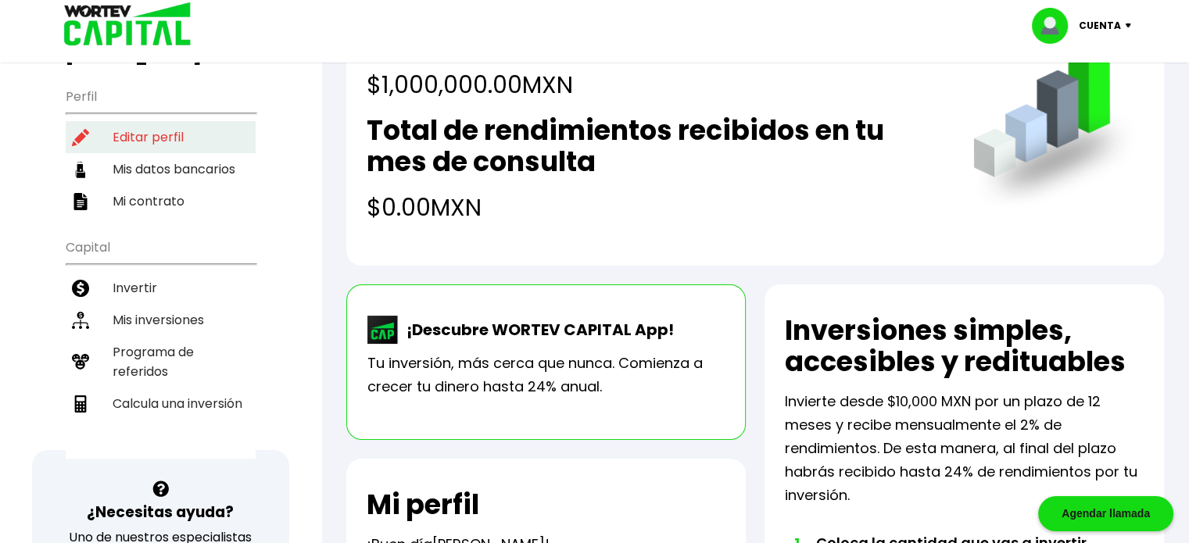
click at [168, 134] on li "Editar perfil" at bounding box center [161, 137] width 190 height 32
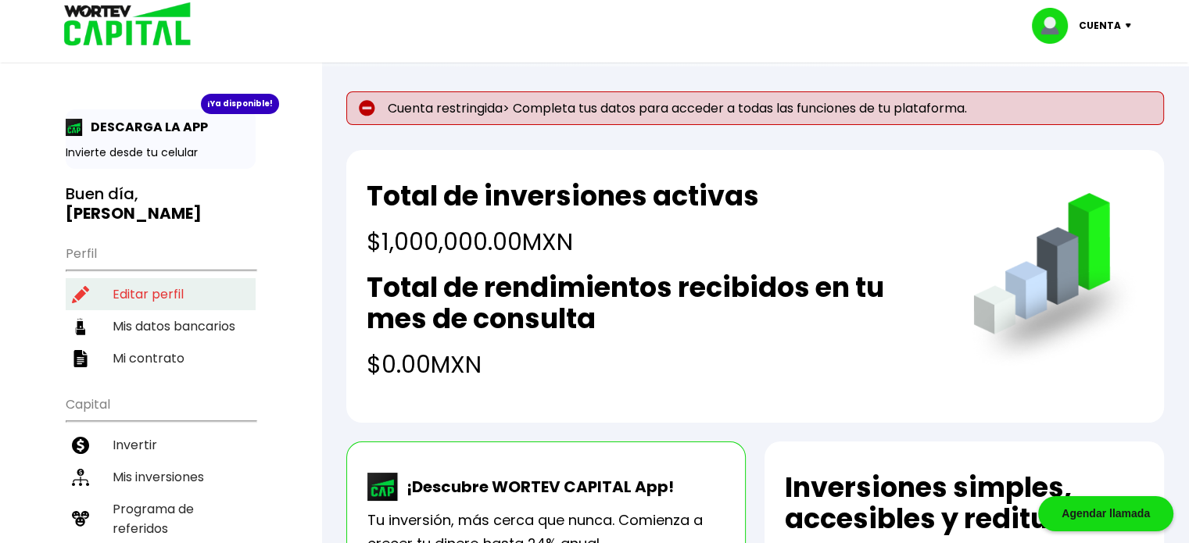
select select "Hombre"
select select "Licenciatura"
select select "DF"
select select "BBVA Bancomer"
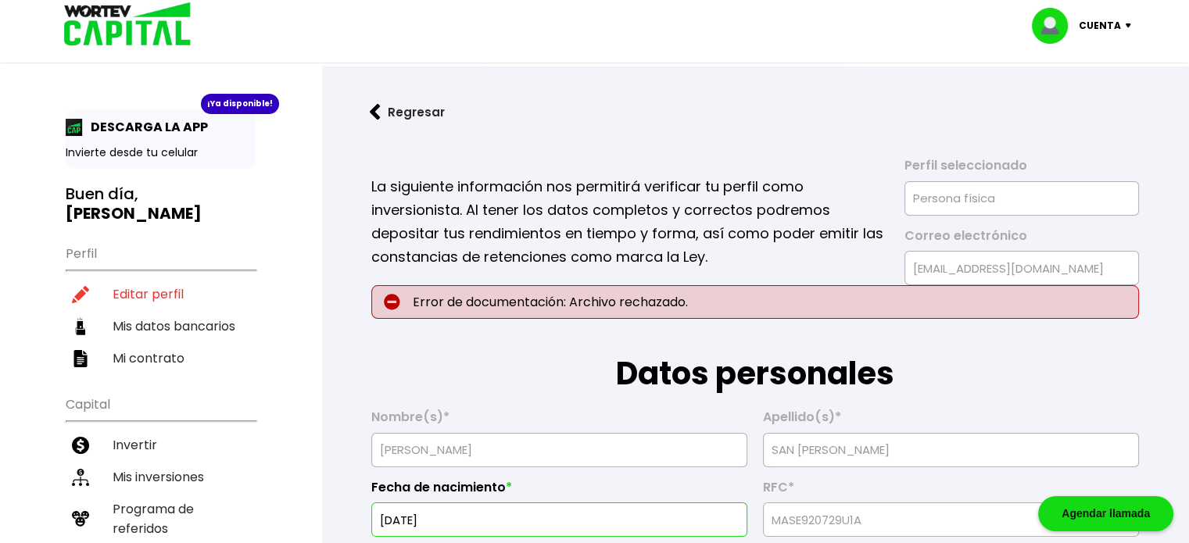
click at [153, 21] on img at bounding box center [122, 25] width 149 height 51
click at [1118, 23] on p "Cuenta" at bounding box center [1100, 25] width 42 height 23
click at [147, 37] on img at bounding box center [122, 25] width 149 height 51
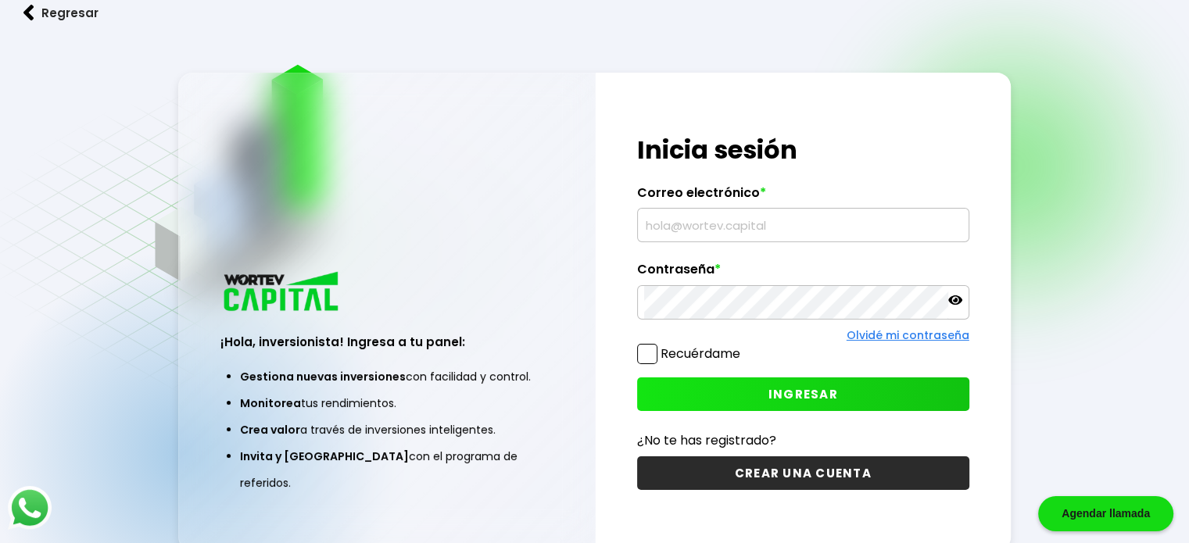
click at [742, 230] on input "text" at bounding box center [803, 225] width 318 height 33
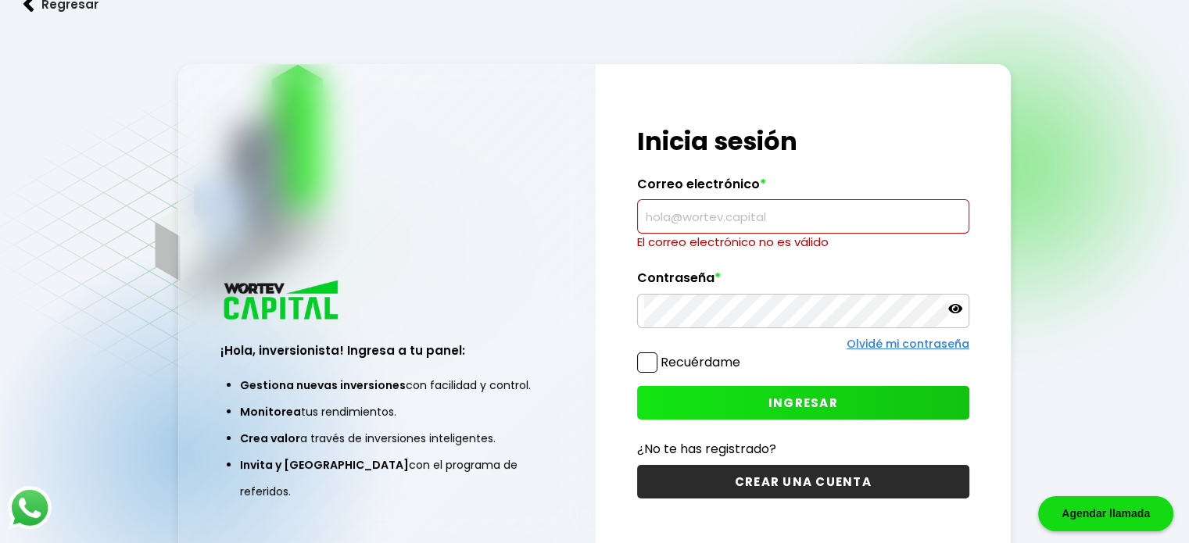
click at [764, 203] on input "text" at bounding box center [803, 216] width 318 height 33
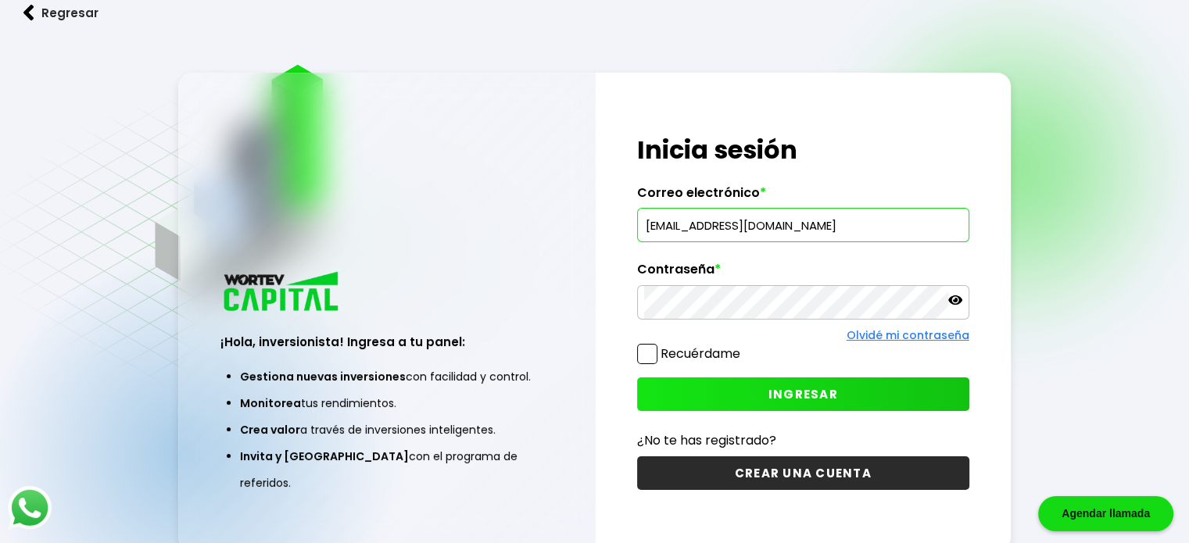
type input "[EMAIL_ADDRESS][DOMAIN_NAME]"
click at [839, 385] on button "INGRESAR" at bounding box center [803, 394] width 332 height 34
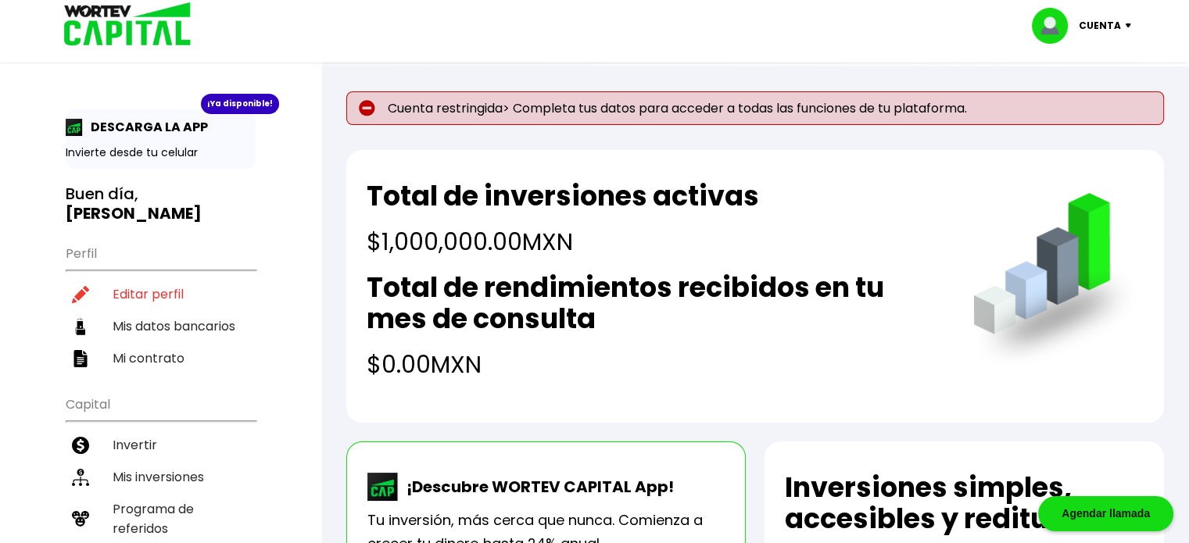
click at [1132, 16] on div "Cuenta" at bounding box center [1087, 26] width 110 height 36
click at [1095, 104] on li "Cerrar sesión" at bounding box center [1083, 104] width 125 height 32
